Goal: Task Accomplishment & Management: Use online tool/utility

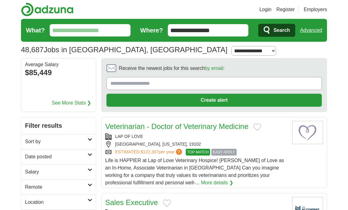
click at [196, 53] on div "**********" at bounding box center [174, 49] width 306 height 11
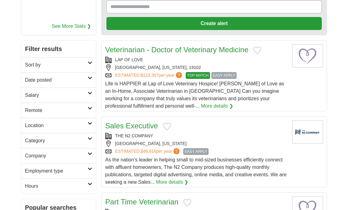
scroll to position [106, 0]
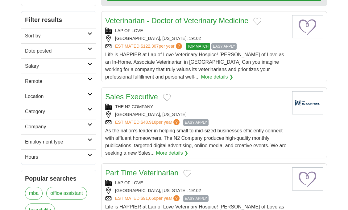
click at [91, 110] on icon at bounding box center [90, 109] width 5 height 3
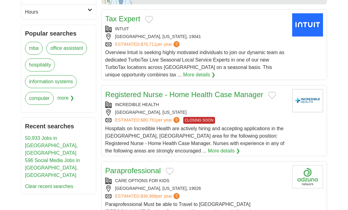
scroll to position [418, 0]
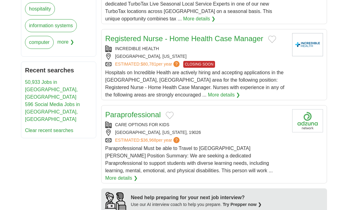
click at [52, 103] on link "596 Social Media Jobs in [GEOGRAPHIC_DATA], [GEOGRAPHIC_DATA]" at bounding box center [52, 112] width 55 height 20
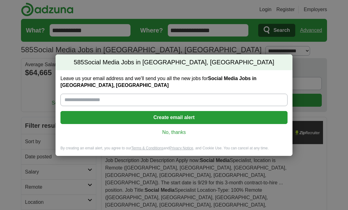
click at [161, 131] on link "No, thanks" at bounding box center [173, 132] width 217 height 7
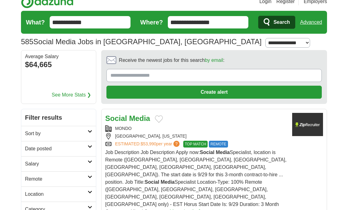
scroll to position [10, 0]
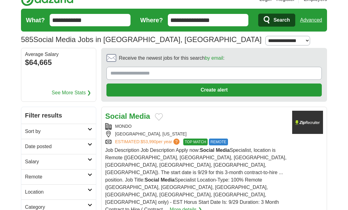
click at [159, 117] on button "Add to favorite jobs" at bounding box center [159, 116] width 8 height 7
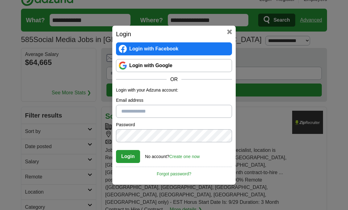
click at [170, 67] on link "Login with Google" at bounding box center [174, 65] width 116 height 13
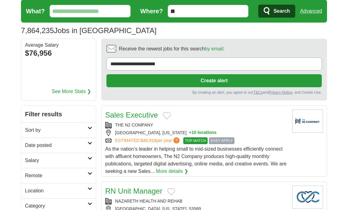
scroll to position [19, 0]
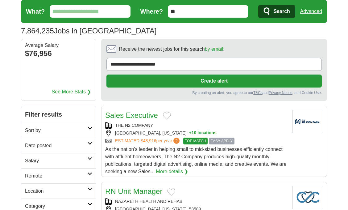
drag, startPoint x: 191, startPoint y: 14, endPoint x: 157, endPoint y: 14, distance: 34.3
click at [157, 13] on form "What? Where? ** Search Advanced" at bounding box center [174, 11] width 306 height 23
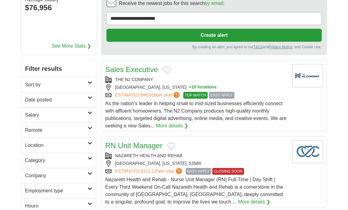
scroll to position [65, 0]
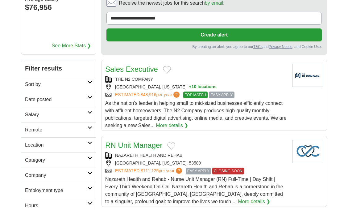
click at [71, 129] on h2 "Remote" at bounding box center [56, 129] width 63 height 7
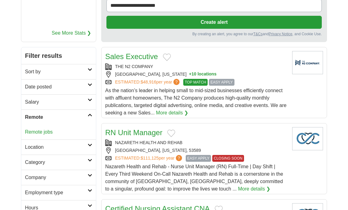
scroll to position [81, 0]
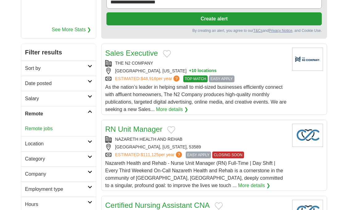
click at [43, 131] on link "Remote jobs" at bounding box center [39, 128] width 28 height 5
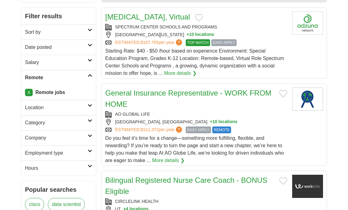
scroll to position [126, 0]
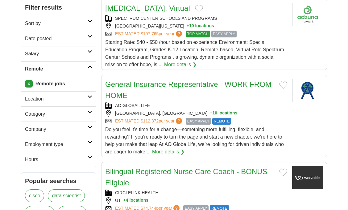
click at [44, 117] on h2 "Category" at bounding box center [56, 113] width 63 height 7
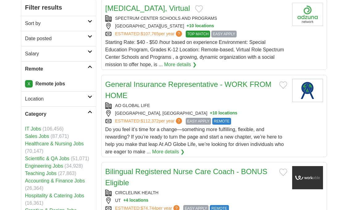
click at [44, 117] on h2 "Category" at bounding box center [56, 113] width 63 height 7
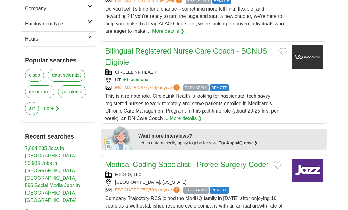
scroll to position [263, 0]
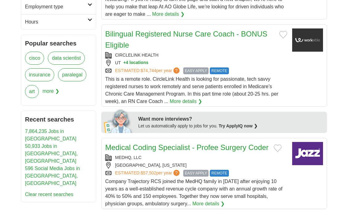
click at [52, 92] on span "more ❯" at bounding box center [51, 93] width 17 height 17
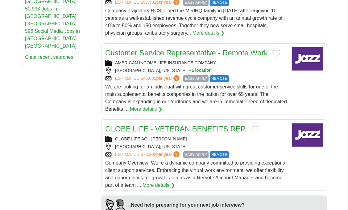
scroll to position [339, 0]
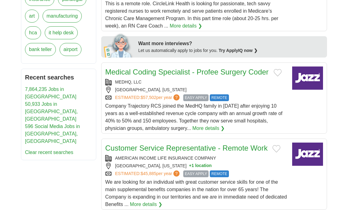
click at [53, 123] on li "596 Social Media Jobs in [GEOGRAPHIC_DATA], [GEOGRAPHIC_DATA]" at bounding box center [58, 134] width 67 height 22
click at [53, 124] on link "596 Social Media Jobs in [GEOGRAPHIC_DATA], [GEOGRAPHIC_DATA]" at bounding box center [52, 134] width 55 height 20
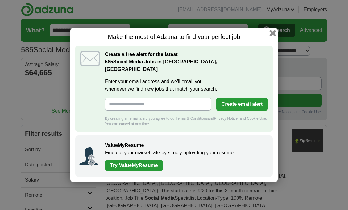
click at [273, 36] on button "button" at bounding box center [273, 33] width 7 height 7
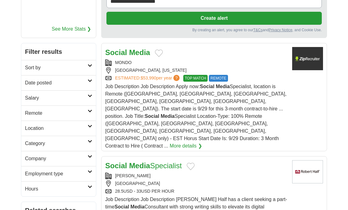
scroll to position [83, 0]
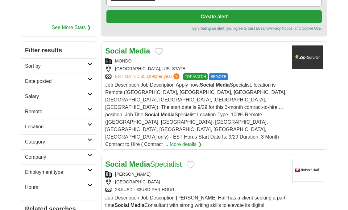
click at [156, 49] on button "Add to favorite jobs" at bounding box center [159, 51] width 8 height 7
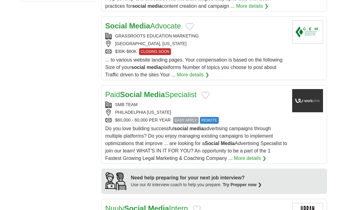
scroll to position [498, 0]
click at [210, 91] on button "Add to favorite jobs" at bounding box center [206, 94] width 8 height 7
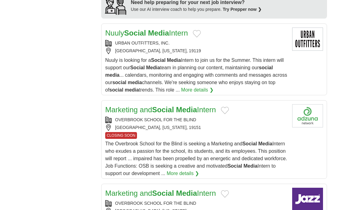
scroll to position [673, 0]
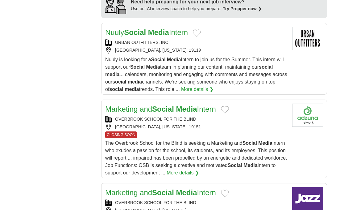
click at [227, 106] on button "Add to favorite jobs" at bounding box center [225, 109] width 8 height 7
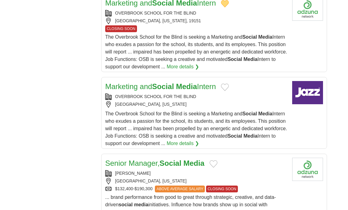
scroll to position [854, 0]
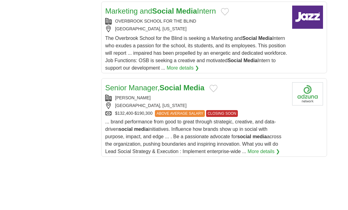
click at [213, 85] on button "Add to favorite jobs" at bounding box center [214, 88] width 8 height 7
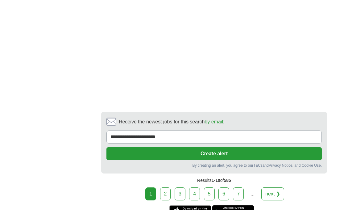
scroll to position [1157, 0]
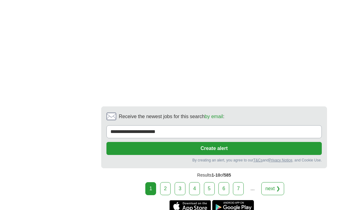
click at [166, 182] on link "2" at bounding box center [165, 188] width 11 height 13
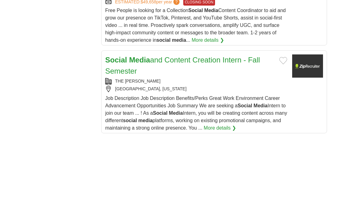
scroll to position [953, 0]
